Goal: Task Accomplishment & Management: Use online tool/utility

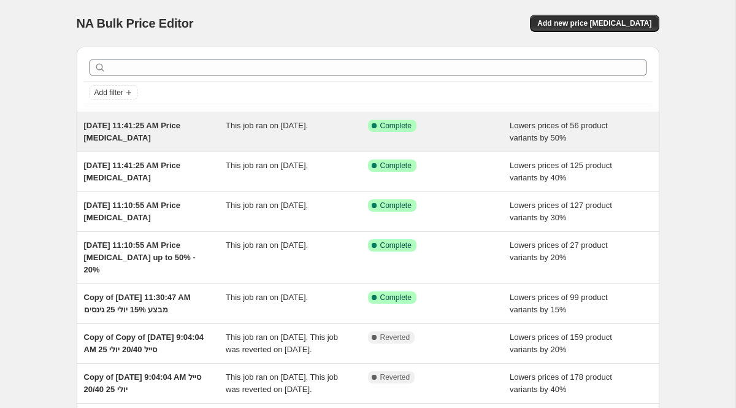
click at [157, 129] on span "[DATE] 11:41:25 AM Price [MEDICAL_DATA]" at bounding box center [132, 131] width 97 height 21
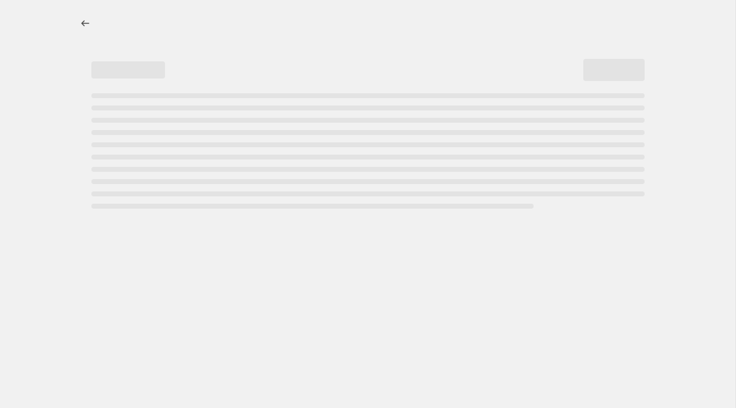
select select "percentage"
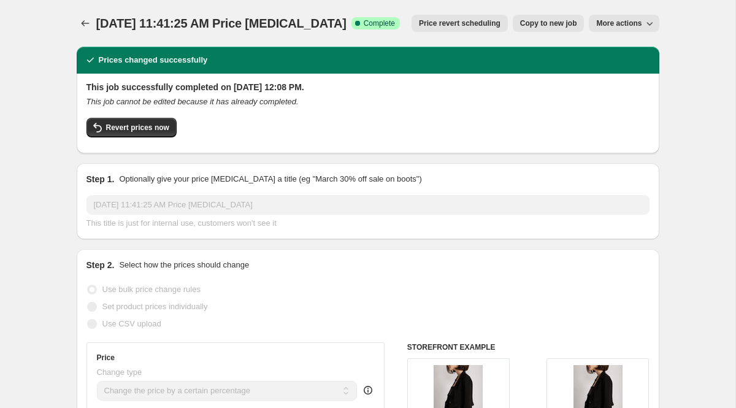
click at [611, 25] on span "More actions" at bounding box center [618, 23] width 45 height 10
click at [647, 24] on icon "button" at bounding box center [649, 24] width 6 height 4
click at [462, 27] on span "Price revert scheduling" at bounding box center [460, 23] width 82 height 10
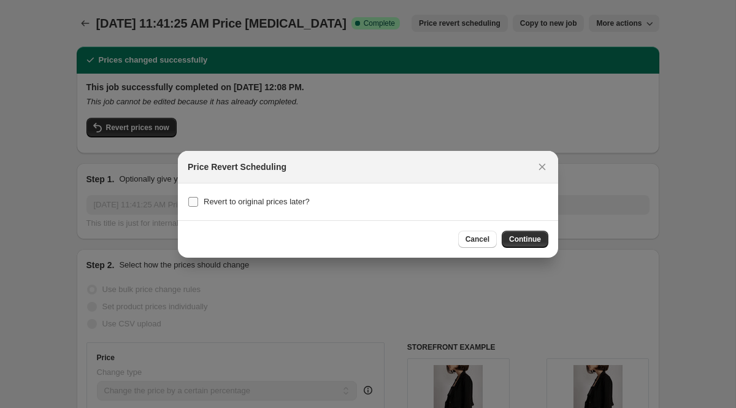
click at [195, 202] on input "Revert to original prices later?" at bounding box center [193, 202] width 10 height 10
checkbox input "true"
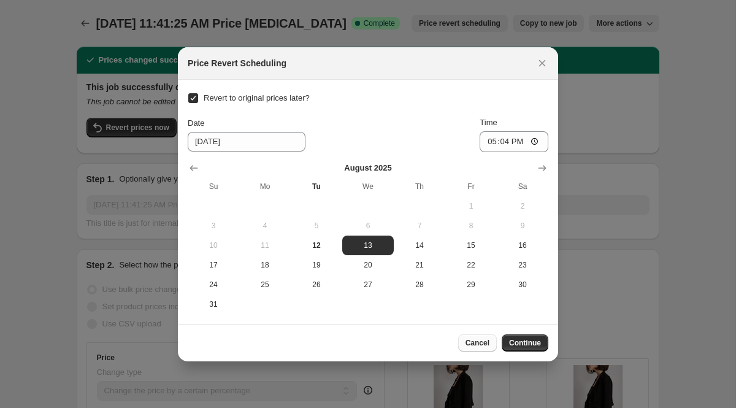
click at [471, 346] on span "Cancel" at bounding box center [477, 343] width 24 height 10
checkbox input "false"
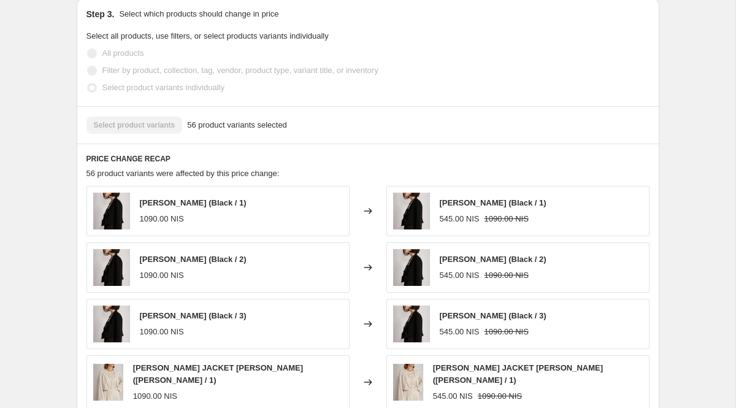
scroll to position [763, 0]
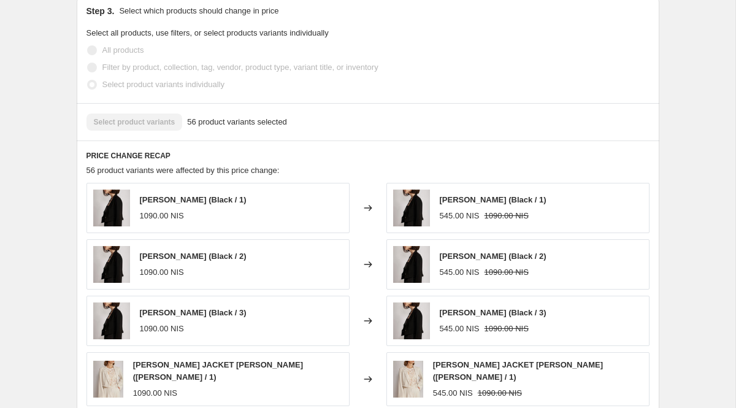
click at [208, 206] on div "[PERSON_NAME] (Black / 1) 1090.00 NIS" at bounding box center [193, 208] width 107 height 28
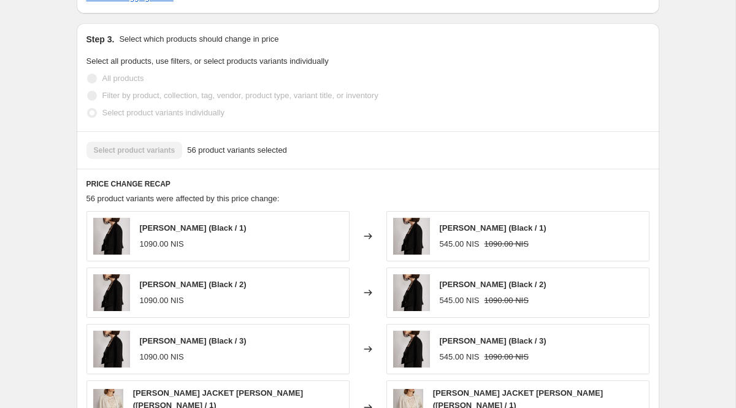
scroll to position [723, 0]
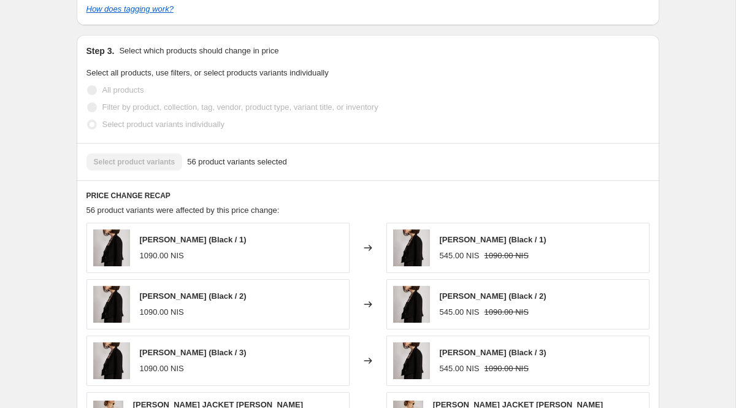
click at [164, 167] on div "Select product variants 56 product variants selected" at bounding box center [367, 161] width 563 height 17
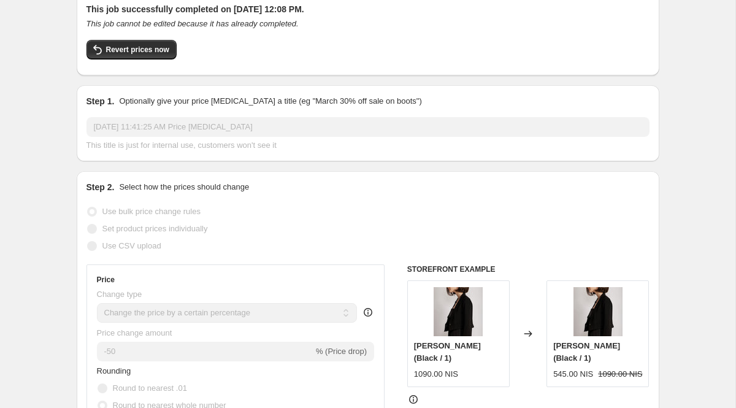
scroll to position [0, 0]
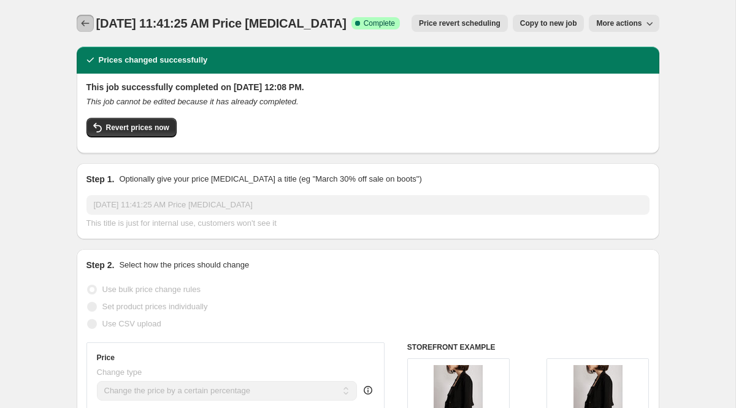
click at [90, 23] on icon "Price change jobs" at bounding box center [85, 23] width 12 height 12
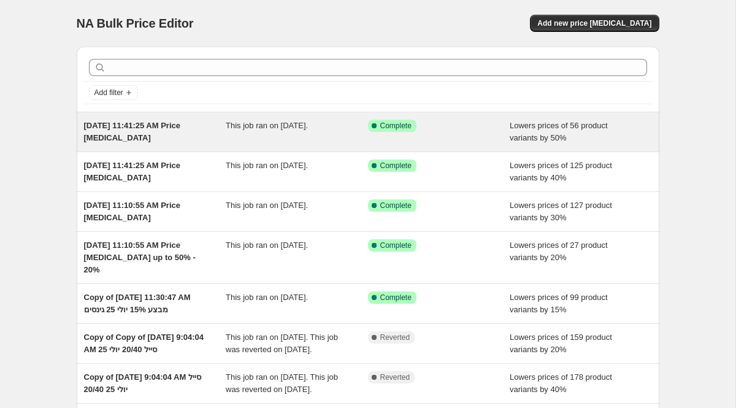
click at [113, 140] on span "[DATE] 11:41:25 AM Price [MEDICAL_DATA]" at bounding box center [132, 131] width 97 height 21
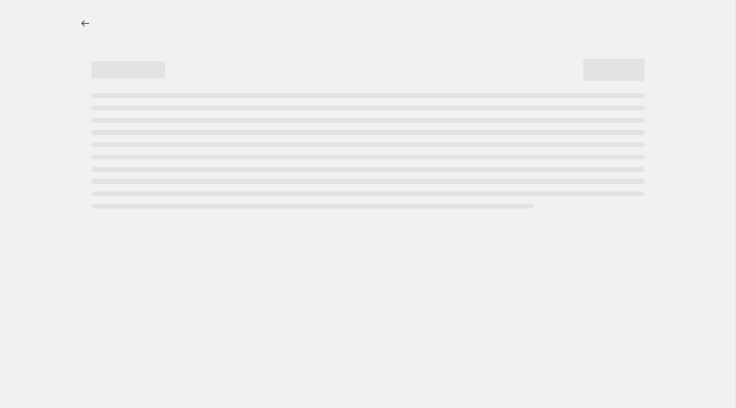
select select "percentage"
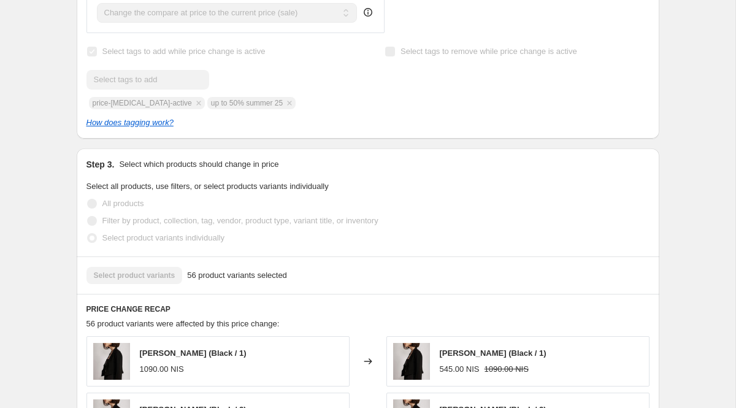
scroll to position [614, 0]
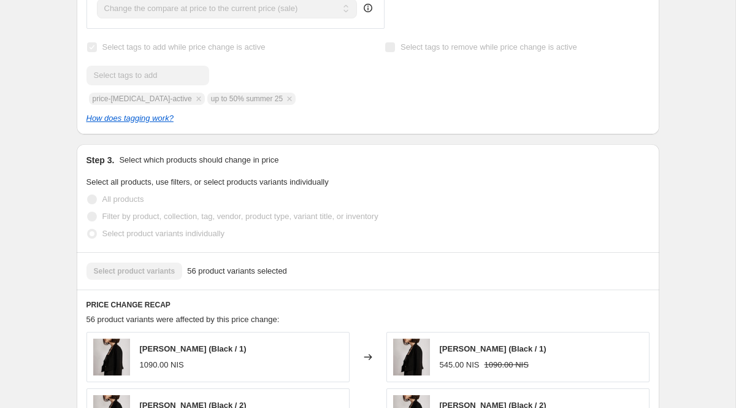
click at [172, 274] on div "Select product variants 56 product variants selected" at bounding box center [367, 270] width 563 height 17
click at [247, 268] on span "56 product variants selected" at bounding box center [237, 271] width 100 height 12
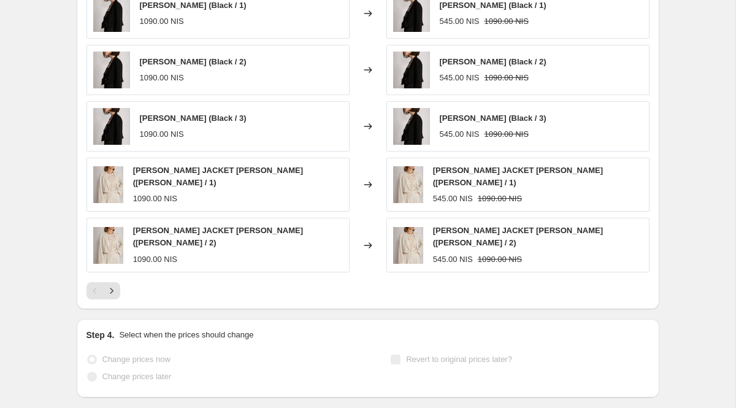
scroll to position [1013, 0]
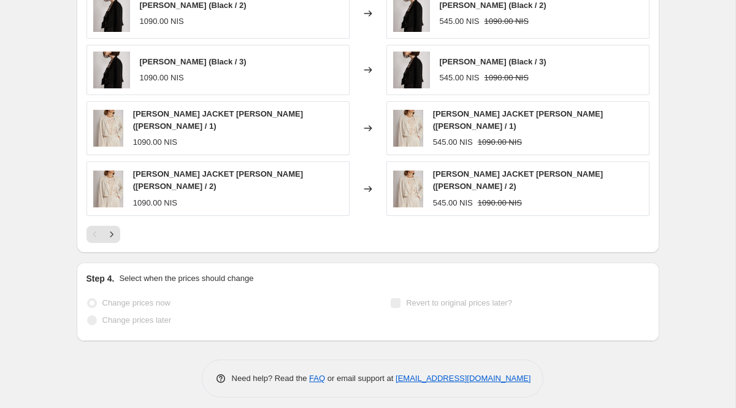
click at [164, 273] on p "Select when the prices should change" at bounding box center [186, 278] width 134 height 12
click at [157, 198] on span "1090.00 NIS" at bounding box center [155, 202] width 44 height 9
click at [262, 197] on div "1090.00 NIS" at bounding box center [238, 203] width 210 height 12
drag, startPoint x: 378, startPoint y: 179, endPoint x: 418, endPoint y: 179, distance: 39.8
click at [379, 179] on div "Changed to" at bounding box center [367, 188] width 37 height 54
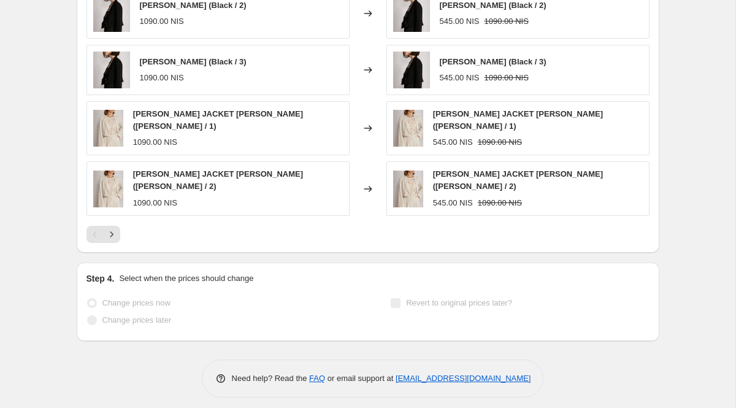
click at [419, 179] on img at bounding box center [408, 188] width 30 height 37
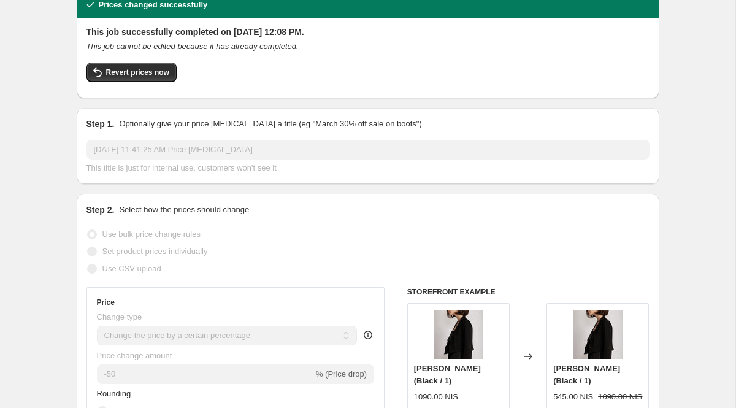
scroll to position [0, 0]
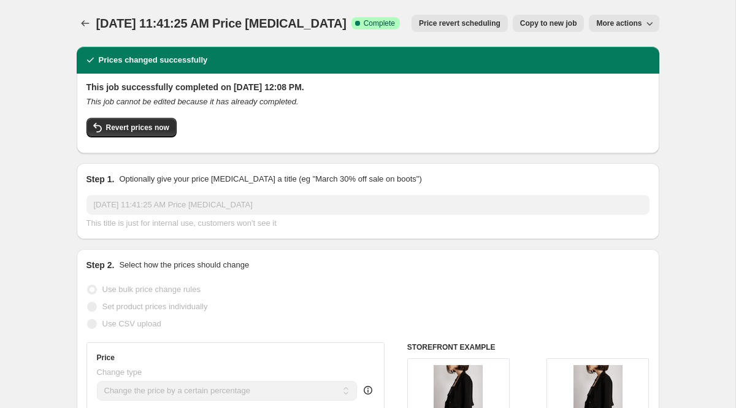
click at [612, 23] on span "More actions" at bounding box center [618, 23] width 45 height 10
click at [85, 23] on icon "Price change jobs" at bounding box center [85, 23] width 12 height 12
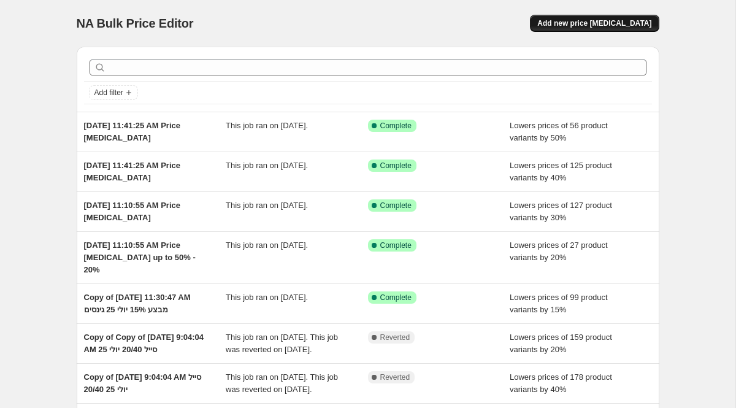
click at [606, 25] on span "Add new price [MEDICAL_DATA]" at bounding box center [594, 23] width 114 height 10
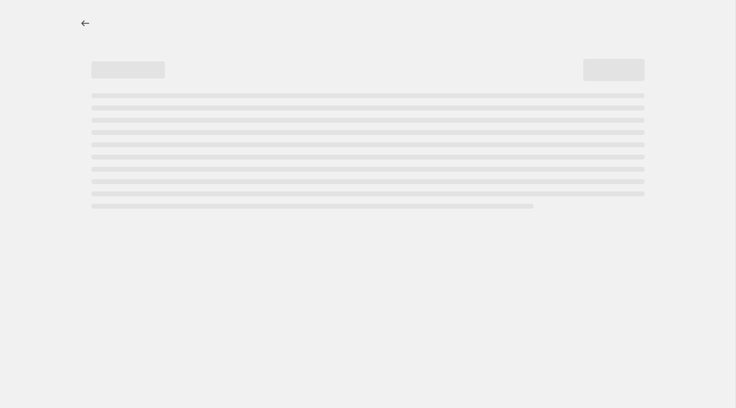
select select "percentage"
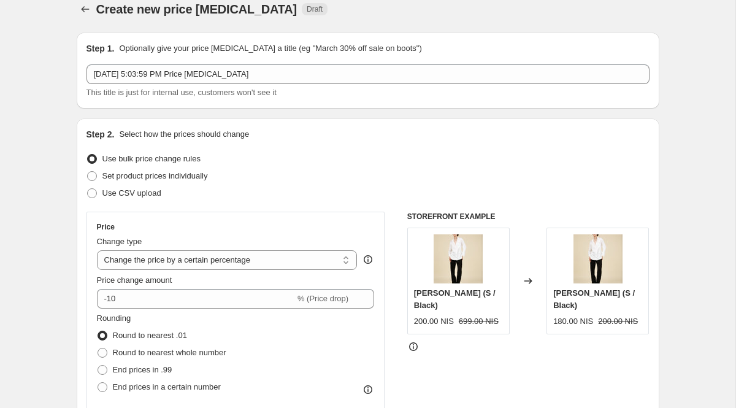
scroll to position [20, 0]
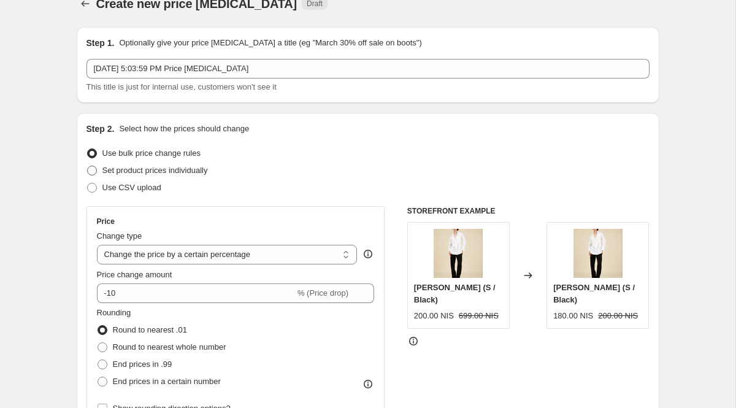
click at [96, 168] on span at bounding box center [91, 170] width 11 height 11
click at [88, 166] on input "Set product prices individually" at bounding box center [87, 165] width 1 height 1
radio input "true"
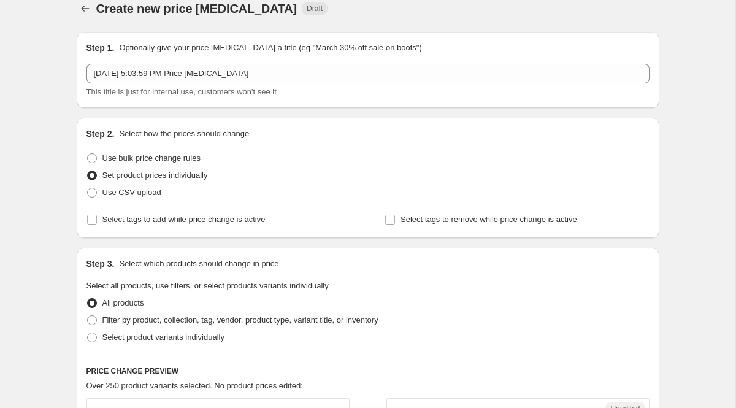
scroll to position [12, 0]
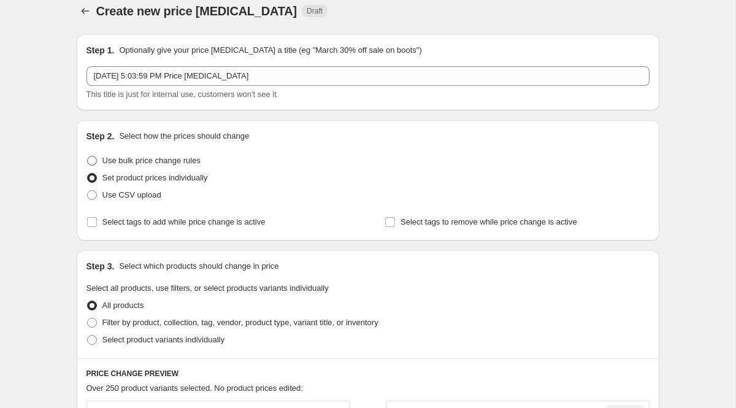
click at [93, 164] on span at bounding box center [92, 161] width 10 height 10
click at [88, 156] on input "Use bulk price change rules" at bounding box center [87, 156] width 1 height 1
radio input "true"
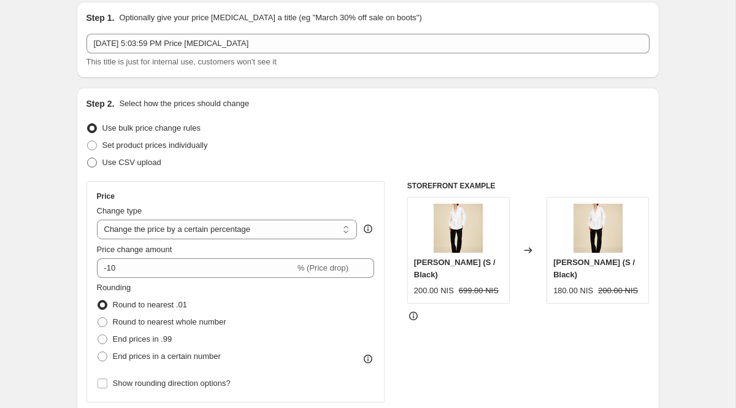
scroll to position [47, 0]
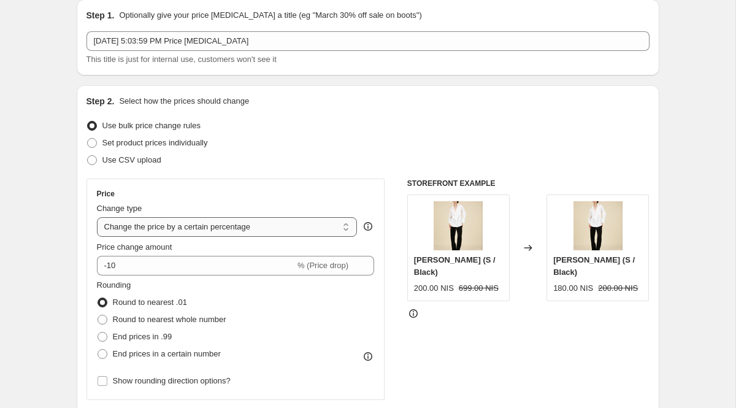
click at [228, 225] on select "Change the price to a certain amount Change the price by a certain amount Chang…" at bounding box center [227, 227] width 261 height 20
select select "to"
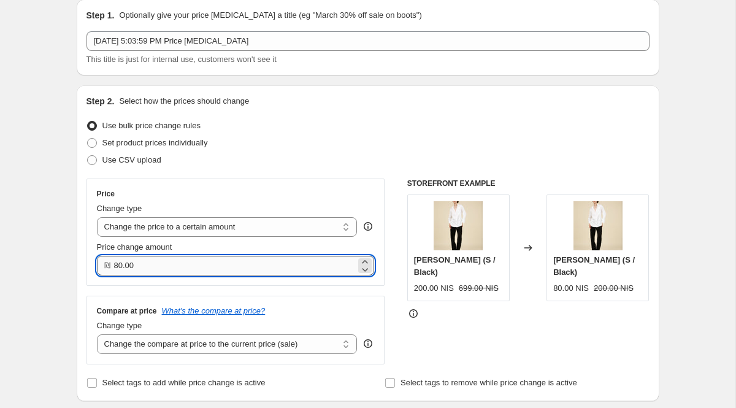
click at [197, 265] on input "80.00" at bounding box center [235, 266] width 242 height 20
click at [365, 259] on icon at bounding box center [365, 262] width 12 height 12
click at [365, 269] on icon at bounding box center [365, 270] width 6 height 4
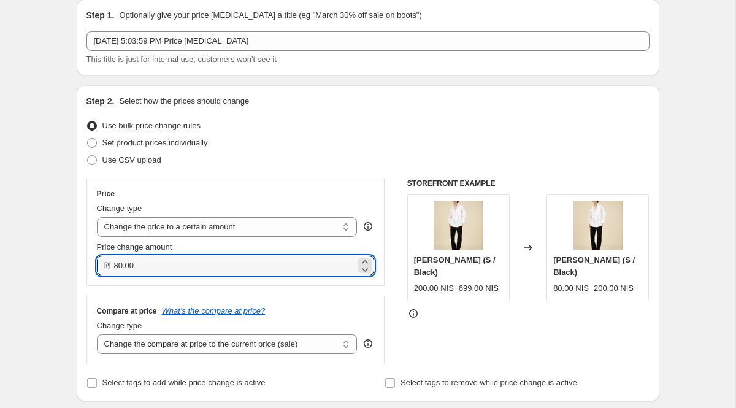
drag, startPoint x: 155, startPoint y: 264, endPoint x: 107, endPoint y: 265, distance: 48.4
click at [106, 264] on div "₪ 80.00" at bounding box center [236, 266] width 278 height 20
type input "2"
type input "50.00"
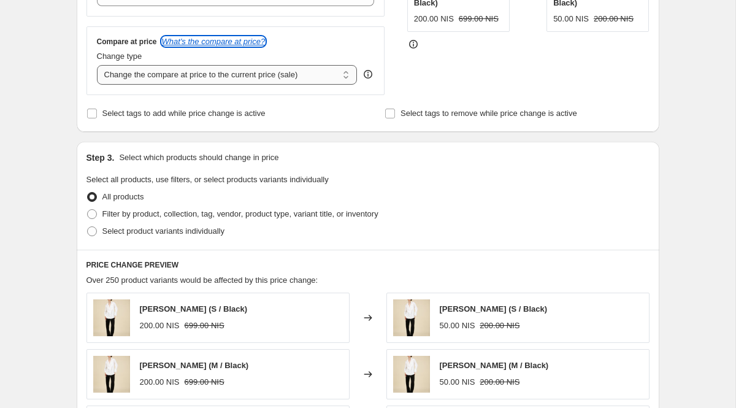
scroll to position [319, 0]
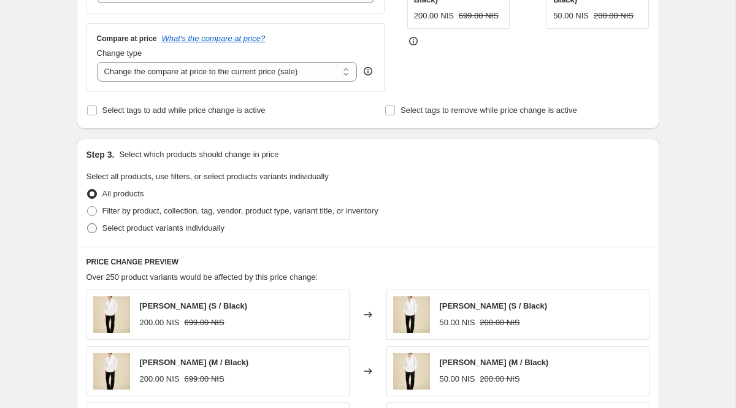
click at [95, 229] on span at bounding box center [92, 228] width 10 height 10
click at [88, 224] on input "Select product variants individually" at bounding box center [87, 223] width 1 height 1
radio input "true"
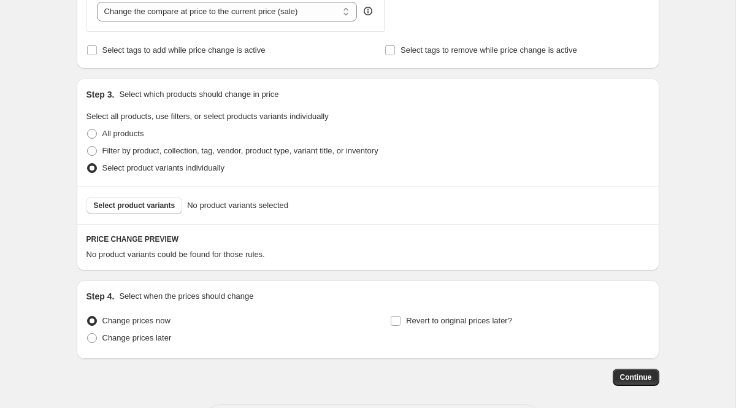
scroll to position [432, 0]
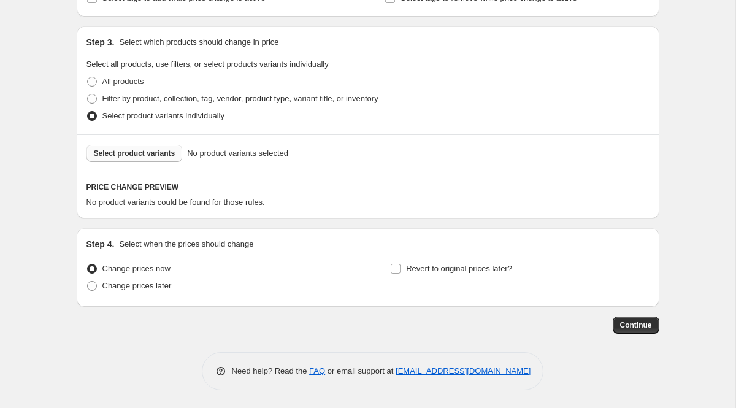
click at [154, 155] on span "Select product variants" at bounding box center [135, 153] width 82 height 10
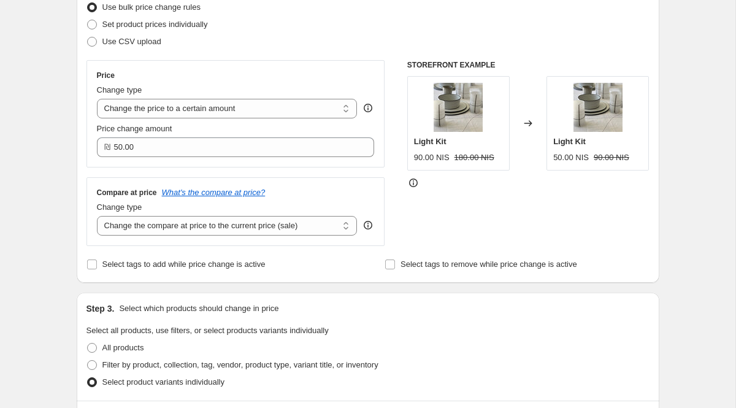
scroll to position [131, 0]
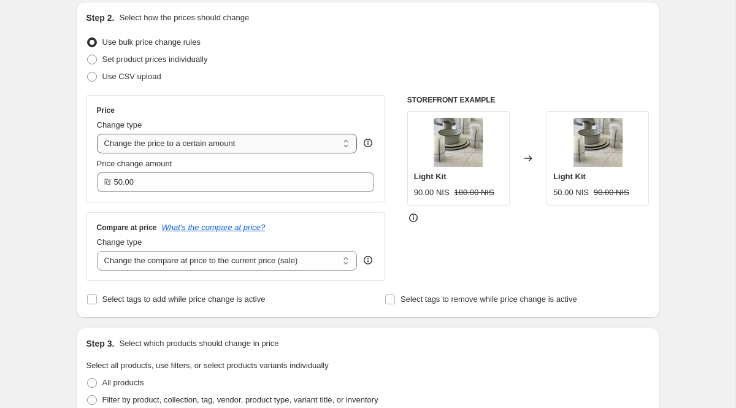
click at [343, 145] on select "Change the price to a certain amount Change the price by a certain amount Chang…" at bounding box center [227, 144] width 261 height 20
select select "bcap"
type input "-12.00"
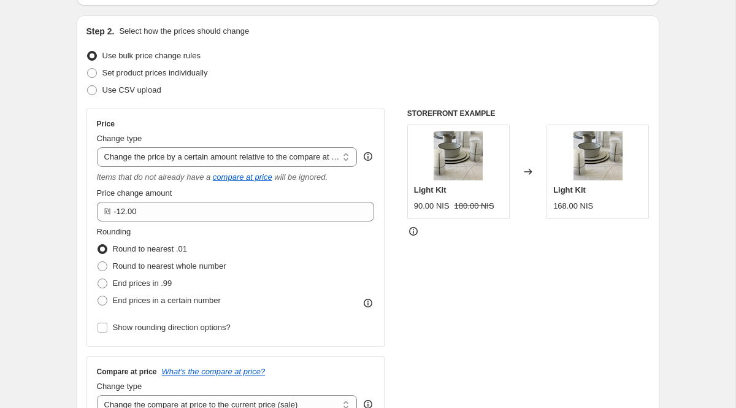
scroll to position [116, 0]
click at [344, 156] on select "Change the price to a certain amount Change the price by a certain amount Chang…" at bounding box center [227, 158] width 261 height 20
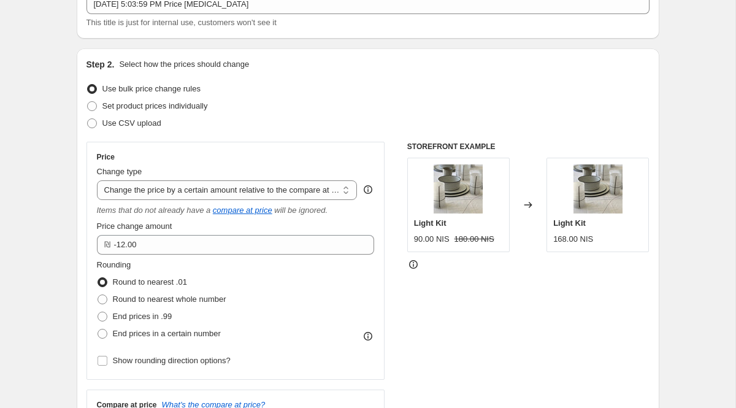
scroll to position [83, 0]
click at [328, 193] on select "Change the price to a certain amount Change the price by a certain amount Chang…" at bounding box center [227, 191] width 261 height 20
select select "by"
type input "-10.00"
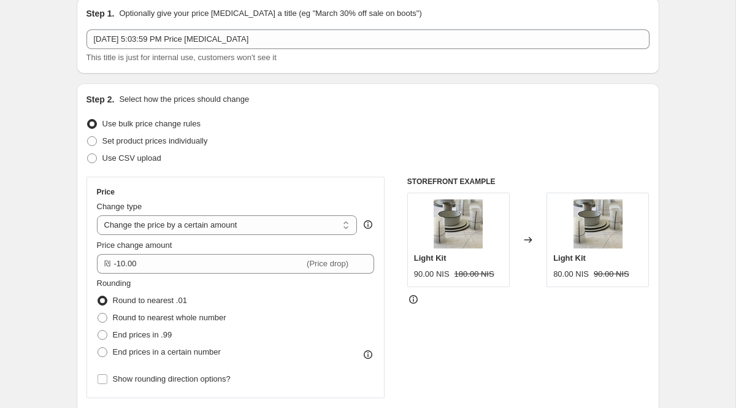
scroll to position [19, 0]
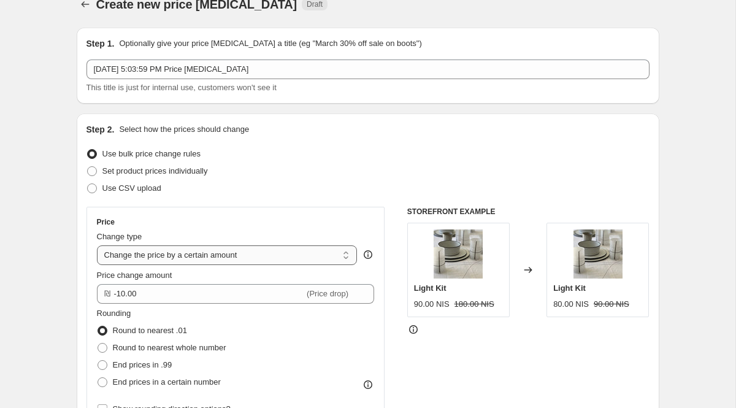
click at [293, 259] on select "Change the price to a certain amount Change the price by a certain amount Chang…" at bounding box center [227, 255] width 261 height 20
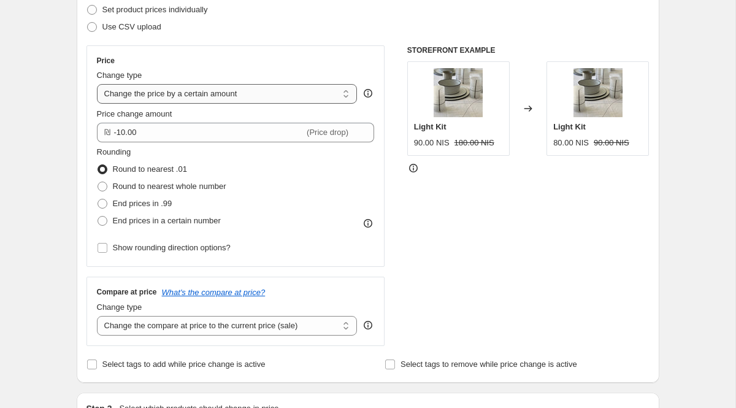
scroll to position [180, 0]
click at [345, 91] on select "Change the price to a certain amount Change the price by a certain amount Chang…" at bounding box center [227, 95] width 261 height 20
select select "ecap"
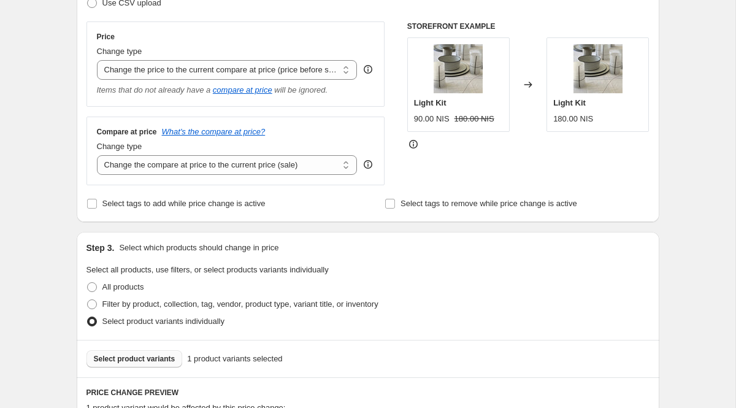
scroll to position [203, 0]
click at [344, 166] on select "Change the compare at price to the current price (sale) Change the compare at p…" at bounding box center [227, 166] width 261 height 20
select select "to"
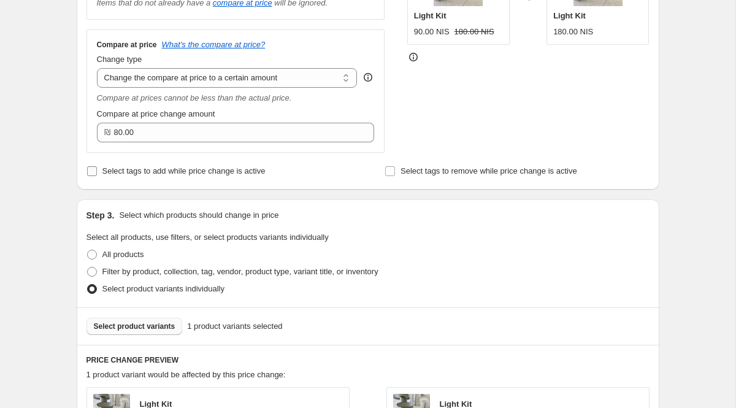
scroll to position [292, 0]
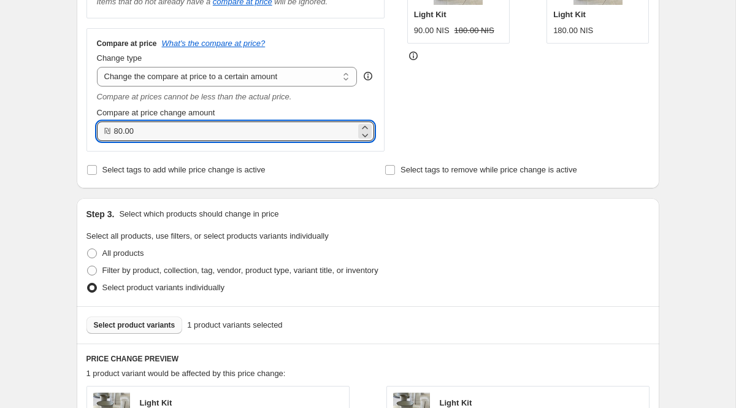
drag, startPoint x: 144, startPoint y: 132, endPoint x: 108, endPoint y: 132, distance: 36.2
click at [108, 132] on div "₪ 80.00" at bounding box center [236, 131] width 278 height 20
type input "50.00"
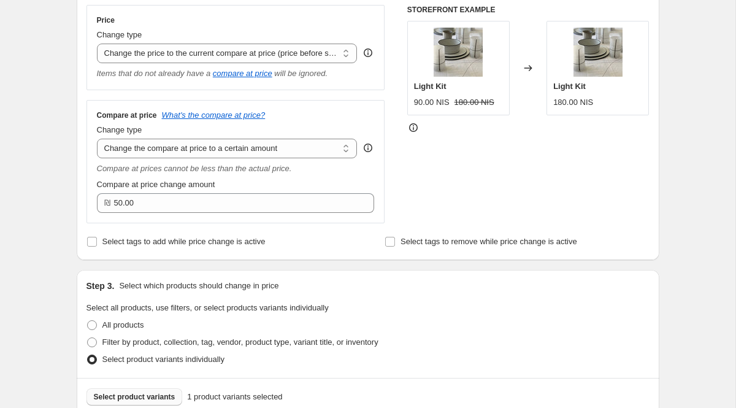
scroll to position [218, 0]
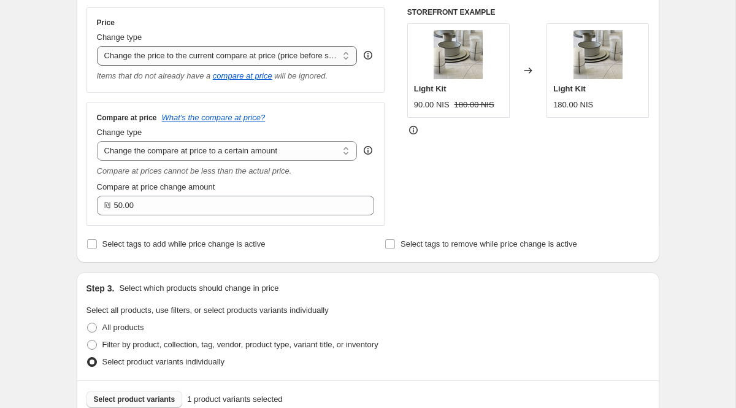
click at [346, 56] on select "Change the price to a certain amount Change the price by a certain amount Chang…" at bounding box center [227, 56] width 261 height 20
select select "to"
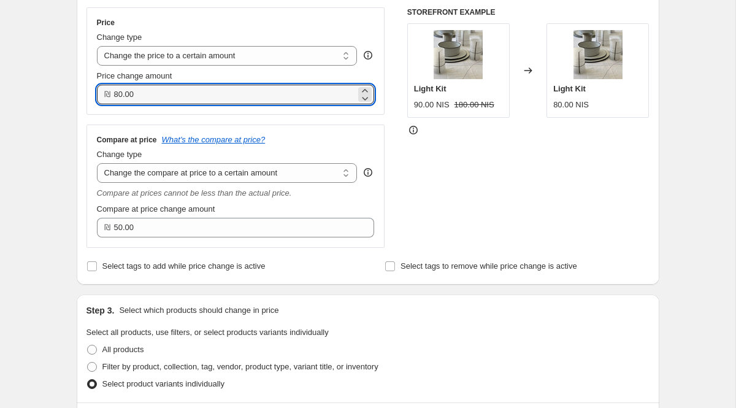
drag, startPoint x: 178, startPoint y: 99, endPoint x: 102, endPoint y: 94, distance: 76.2
click at [102, 94] on div "₪ 80.00" at bounding box center [236, 95] width 278 height 20
type input "50.00"
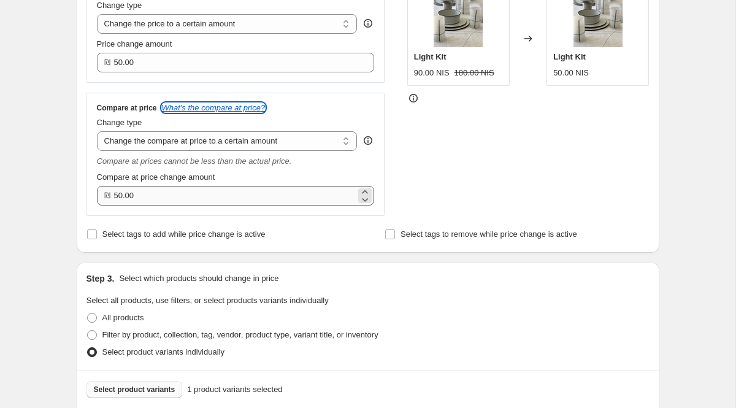
scroll to position [249, 0]
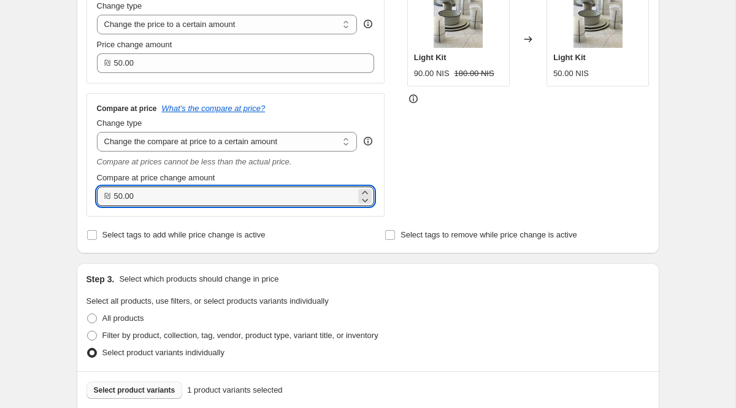
drag, startPoint x: 154, startPoint y: 194, endPoint x: 107, endPoint y: 192, distance: 47.3
click at [107, 192] on div "₪ 50.00" at bounding box center [236, 196] width 278 height 20
type input "180.00"
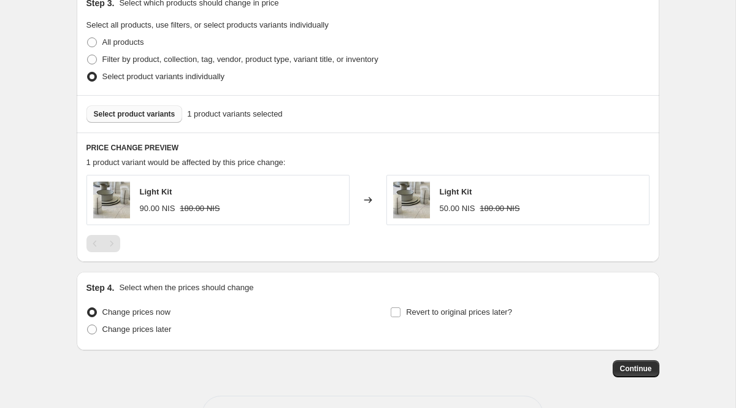
scroll to position [568, 0]
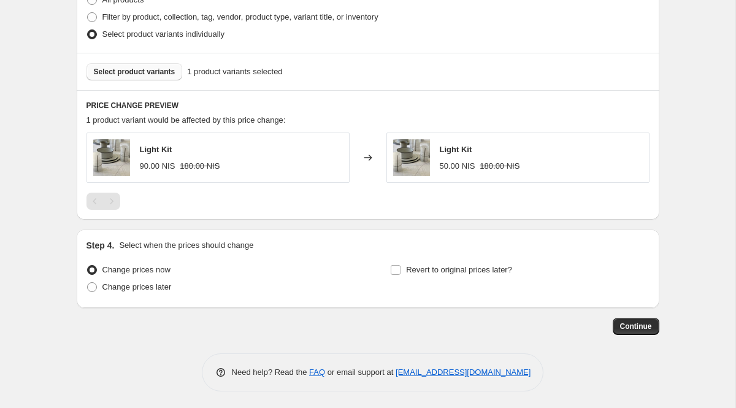
click at [245, 202] on div at bounding box center [367, 200] width 563 height 17
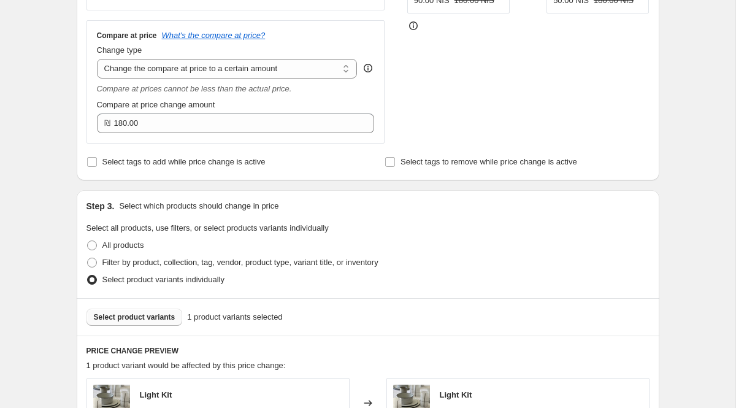
scroll to position [321, 0]
click at [231, 68] on select "Change the compare at price to the current price (sale) Change the compare at p…" at bounding box center [227, 70] width 261 height 20
select select "bp"
type input "12.00"
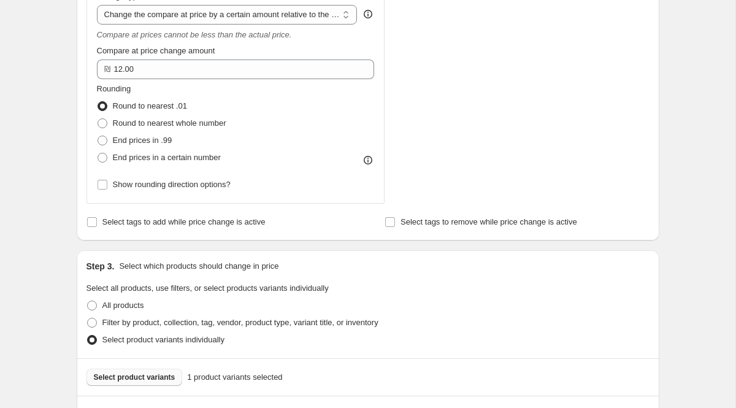
scroll to position [365, 0]
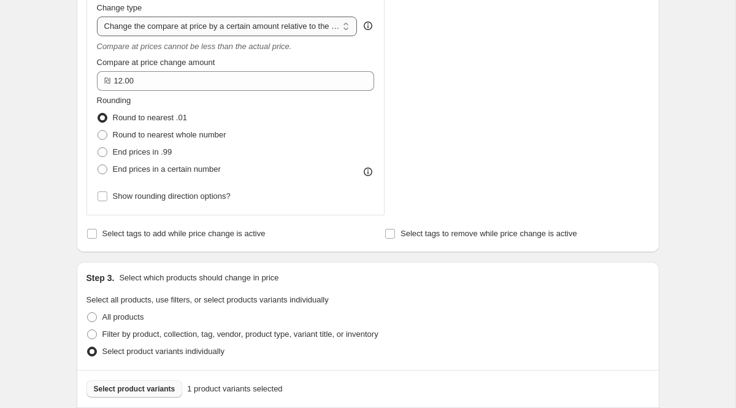
click at [274, 25] on select "Change the compare at price to the current price (sale) Change the compare at p…" at bounding box center [227, 27] width 261 height 20
select select "pp"
type input "20"
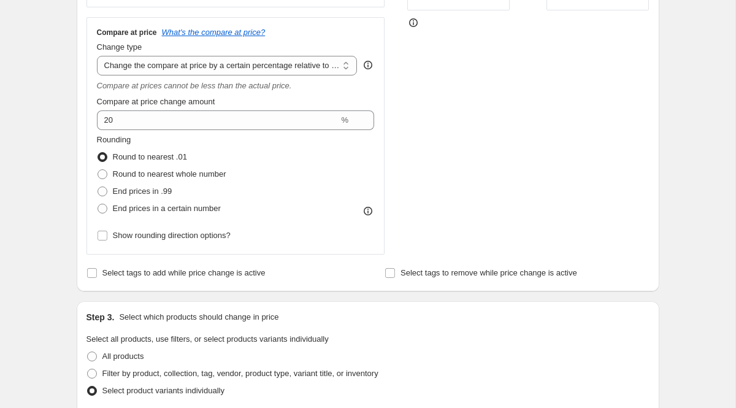
scroll to position [325, 0]
click at [278, 67] on select "Change the compare at price to the current price (sale) Change the compare at p…" at bounding box center [227, 66] width 261 height 20
select select "no_change"
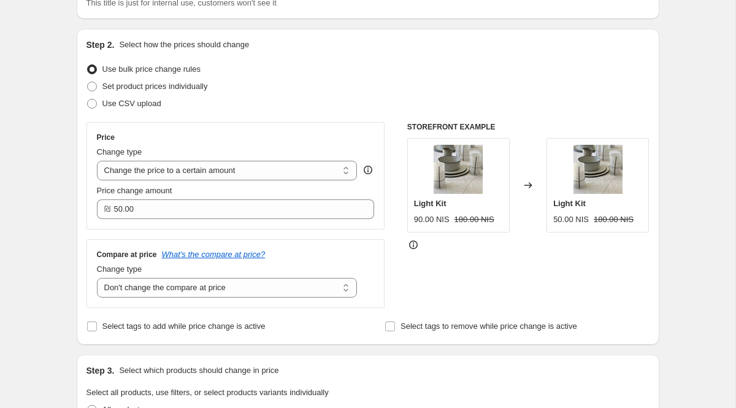
scroll to position [0, 0]
